Goal: Task Accomplishment & Management: Manage account settings

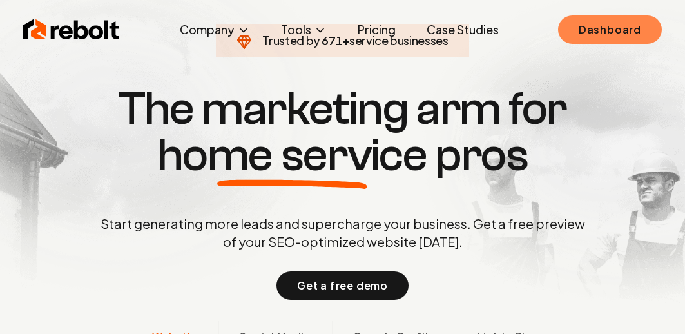
click at [621, 25] on link "Dashboard" at bounding box center [610, 29] width 104 height 28
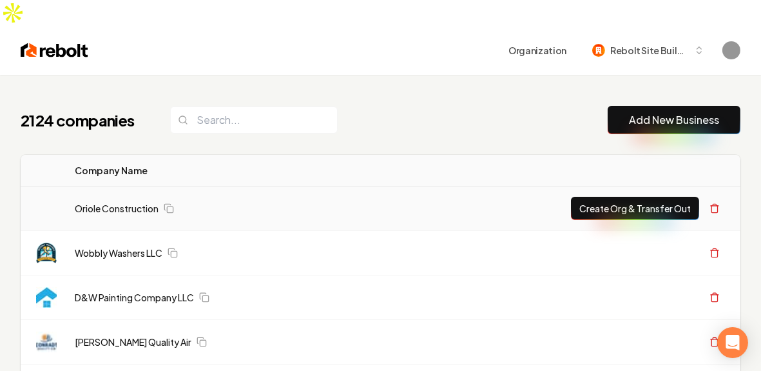
click at [138, 202] on link "Oriole Construction" at bounding box center [117, 208] width 84 height 13
click at [130, 202] on link "Oriole Construction" at bounding box center [117, 208] width 84 height 13
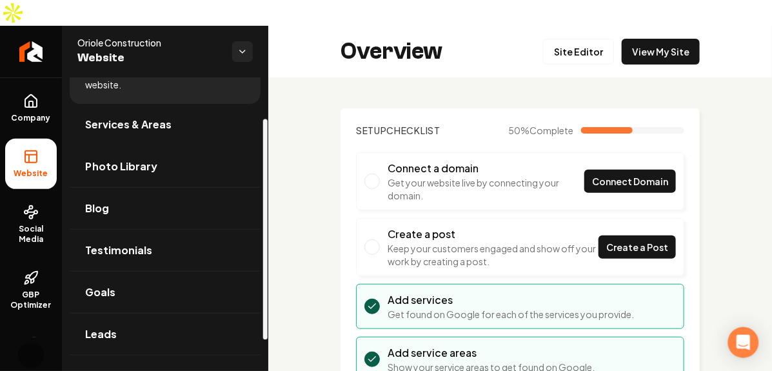
scroll to position [72, 0]
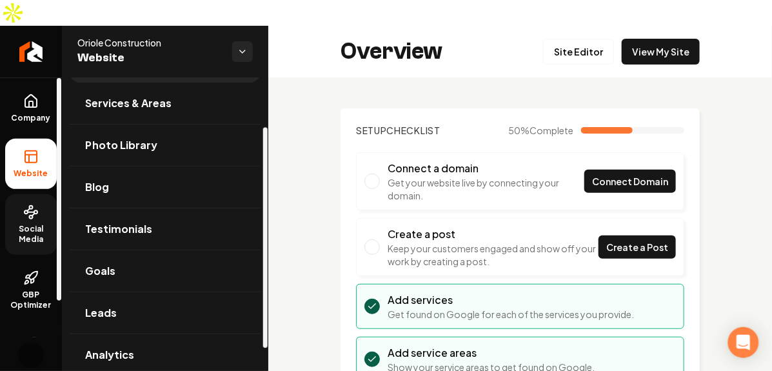
click at [40, 194] on link "Social Media" at bounding box center [31, 224] width 52 height 61
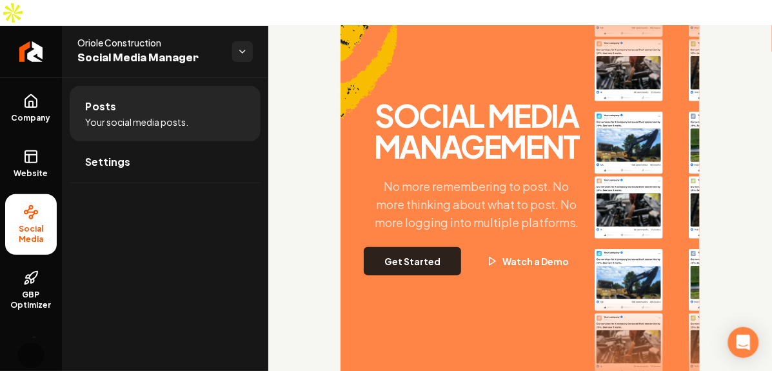
scroll to position [178, 0]
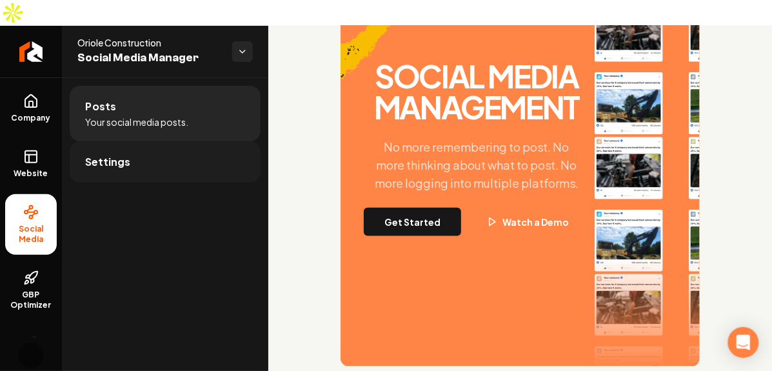
click at [144, 141] on link "Settings" at bounding box center [165, 161] width 191 height 41
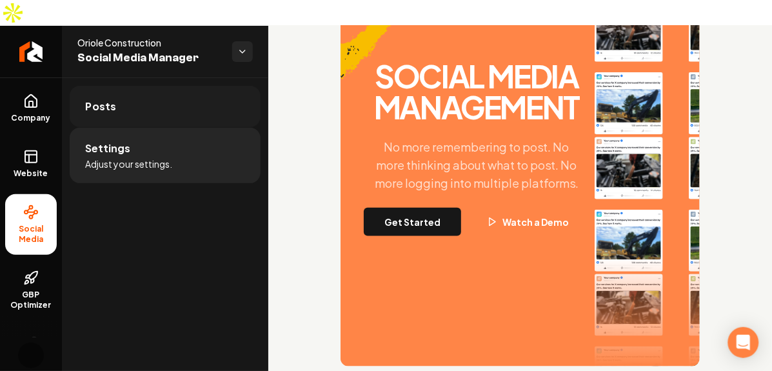
click at [184, 98] on link "Posts" at bounding box center [165, 106] width 191 height 41
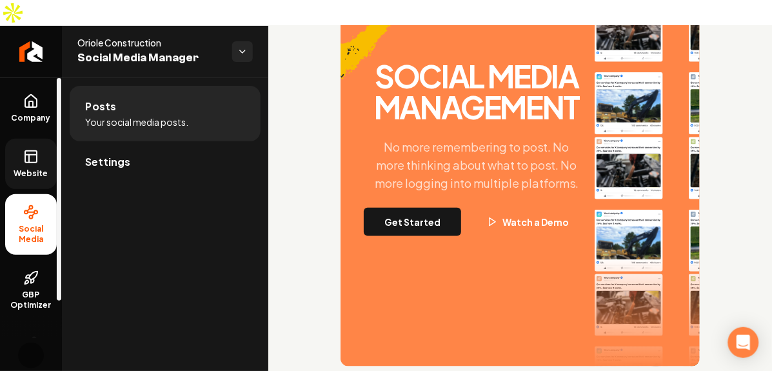
click at [30, 151] on rect at bounding box center [31, 157] width 12 height 12
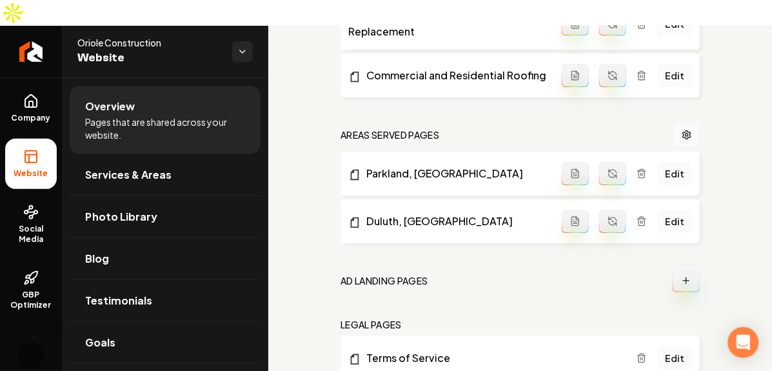
scroll to position [894, 0]
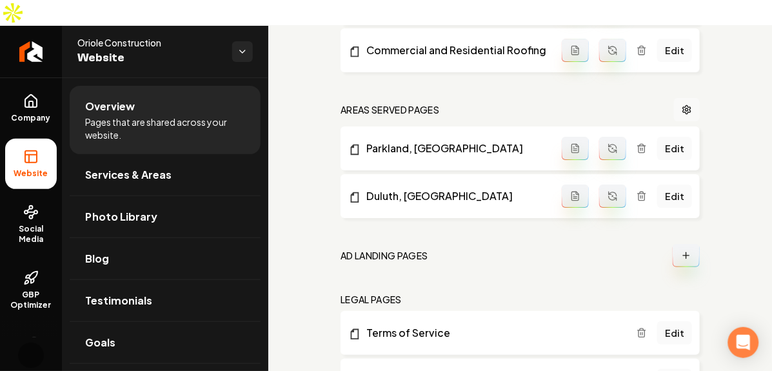
drag, startPoint x: 662, startPoint y: 79, endPoint x: 667, endPoint y: 84, distance: 6.9
click at [664, 98] on nav "Areas Served Pages" at bounding box center [519, 109] width 359 height 23
click at [674, 98] on link "Main content area" at bounding box center [687, 109] width 26 height 23
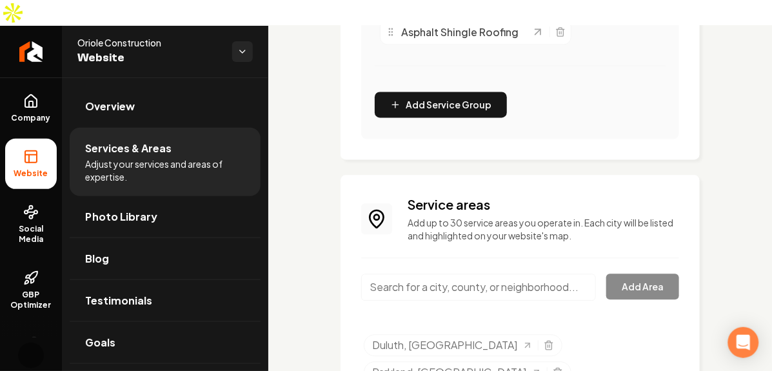
scroll to position [498, 0]
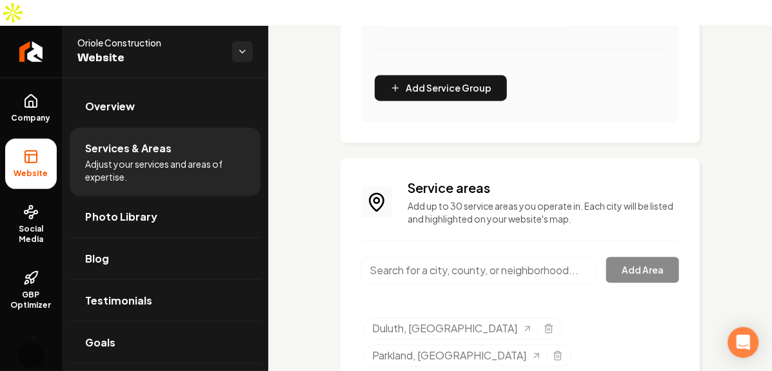
click at [496, 274] on div "Service areas Add up to 30 service areas you operate in. Each city will be list…" at bounding box center [520, 275] width 318 height 193
drag, startPoint x: 681, startPoint y: 269, endPoint x: 672, endPoint y: 268, distance: 8.4
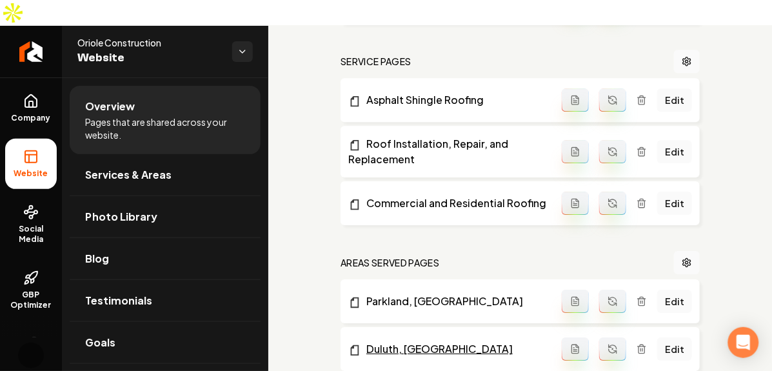
scroll to position [785, 0]
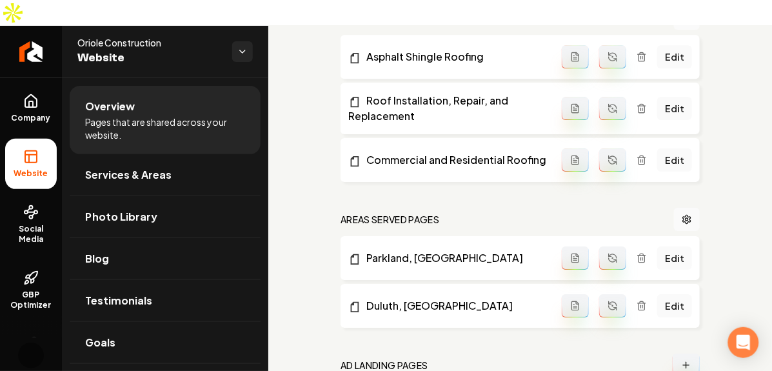
click at [400, 213] on h2 "Areas Served Pages" at bounding box center [389, 219] width 99 height 13
click at [445, 208] on nav "Areas Served Pages" at bounding box center [519, 219] width 359 height 23
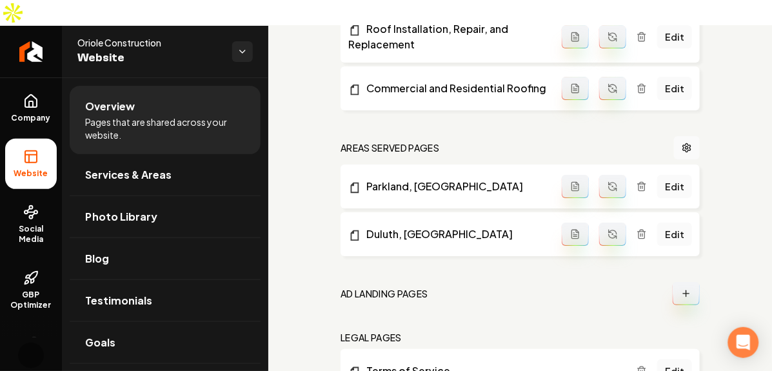
click at [377, 141] on h2 "Areas Served Pages" at bounding box center [389, 147] width 99 height 13
click at [432, 141] on h2 "Areas Served Pages" at bounding box center [389, 147] width 99 height 13
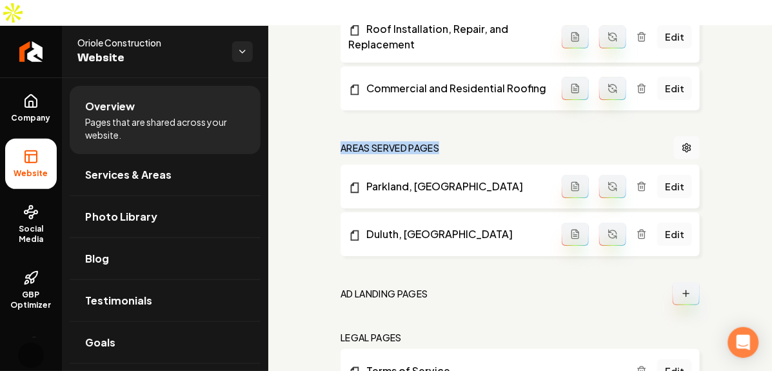
click at [432, 141] on h2 "Areas Served Pages" at bounding box center [389, 147] width 99 height 13
click at [453, 136] on nav "Areas Served Pages" at bounding box center [519, 147] width 359 height 23
